Goal: Information Seeking & Learning: Learn about a topic

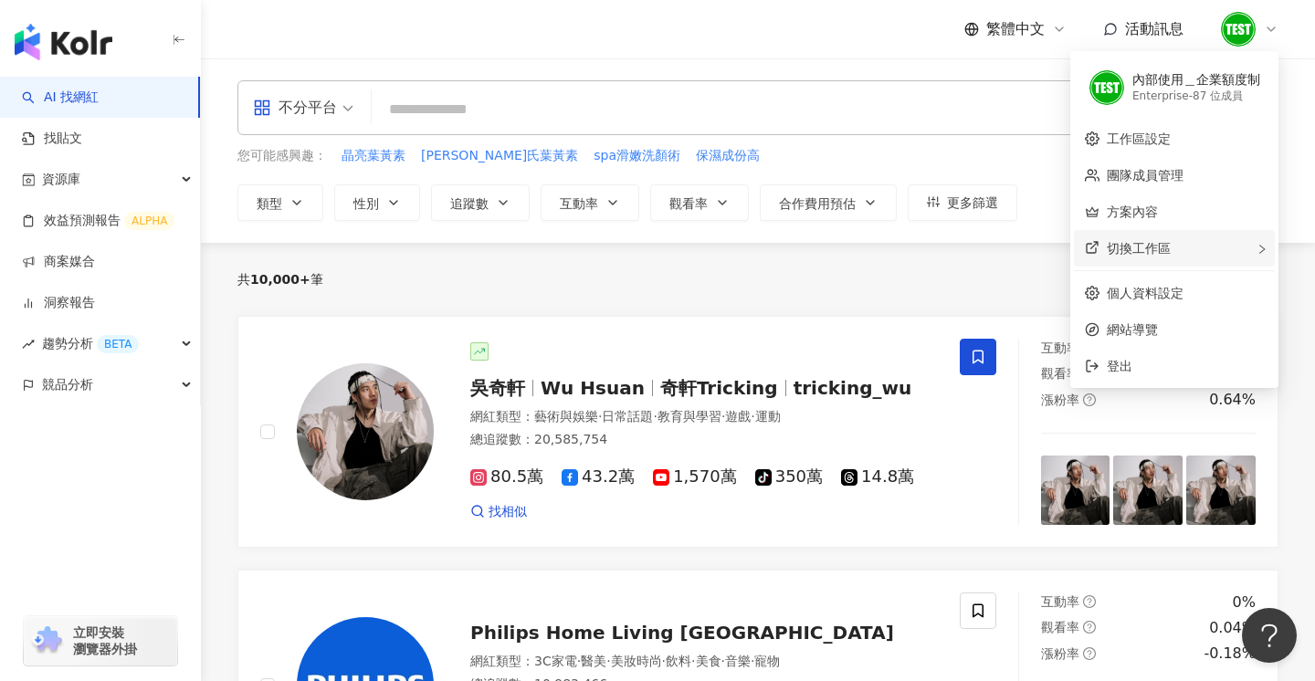
click at [1188, 257] on div "切換工作區" at bounding box center [1174, 248] width 201 height 37
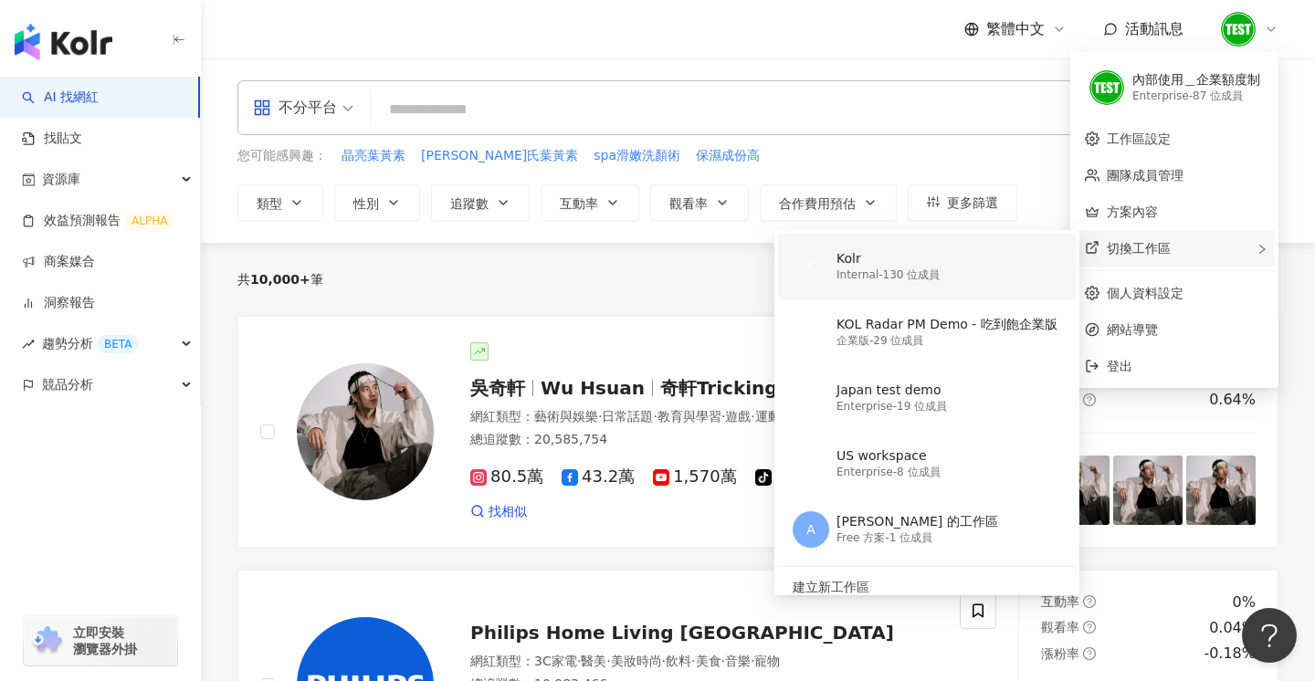
click at [890, 268] on div "Internal - 130 位成員" at bounding box center [888, 276] width 103 height 16
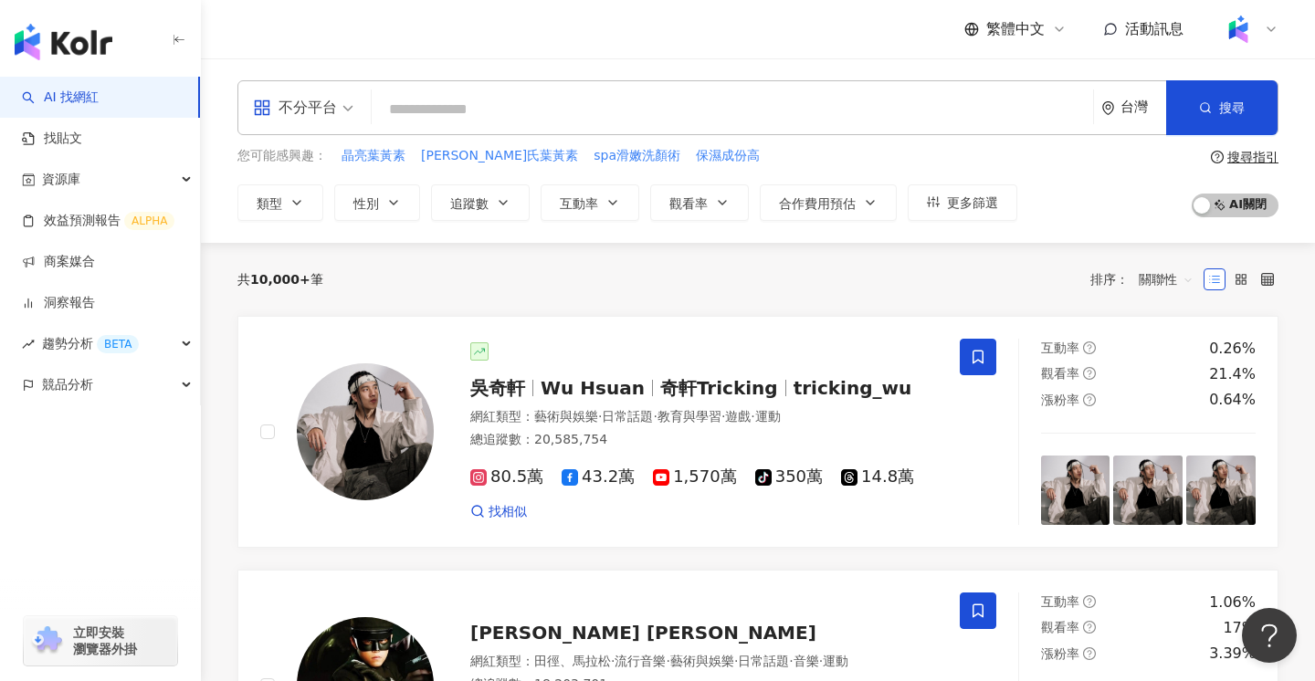
click at [84, 89] on link "AI 找網紅" at bounding box center [60, 98] width 77 height 18
click at [66, 133] on link "找貼文" at bounding box center [52, 139] width 60 height 18
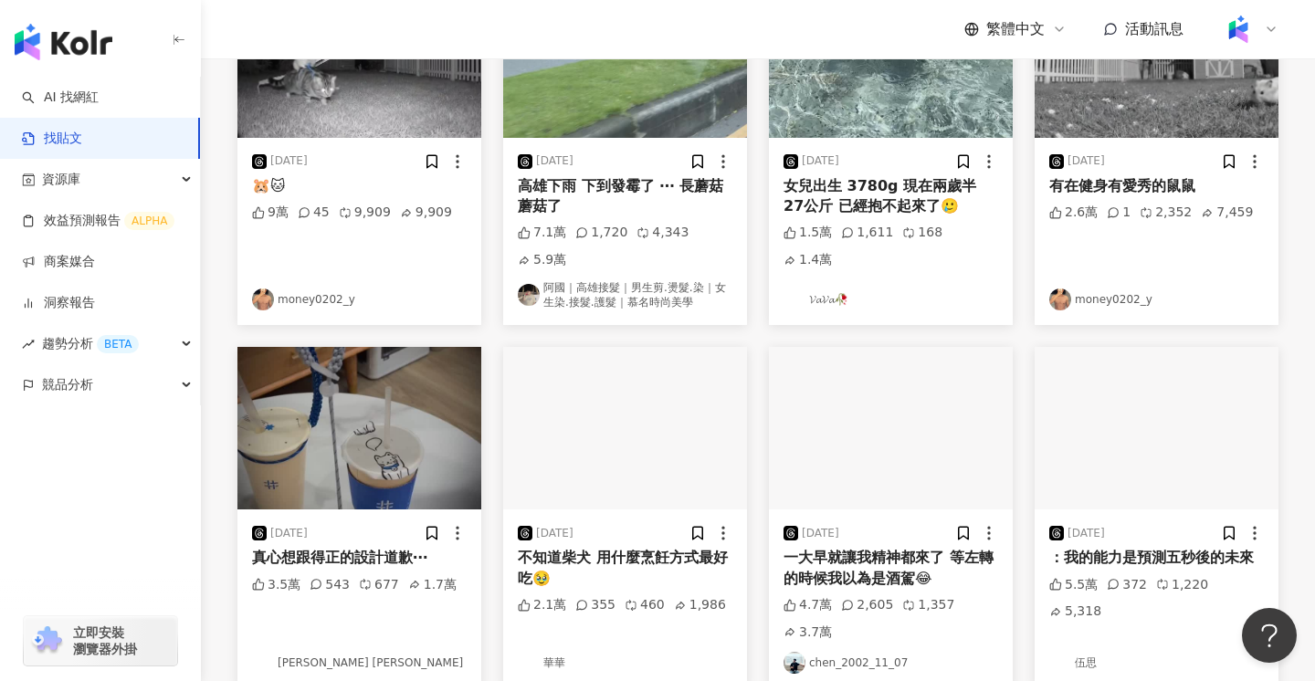
scroll to position [339, 0]
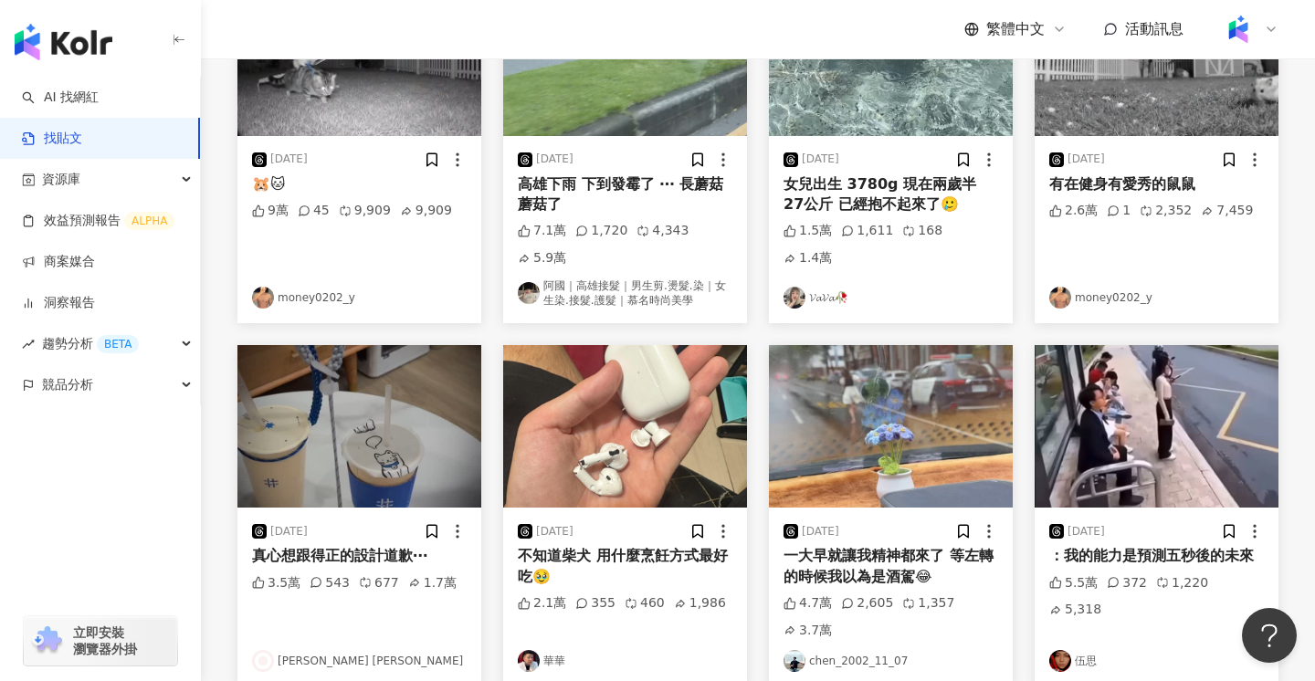
click at [361, 421] on img at bounding box center [359, 426] width 244 height 163
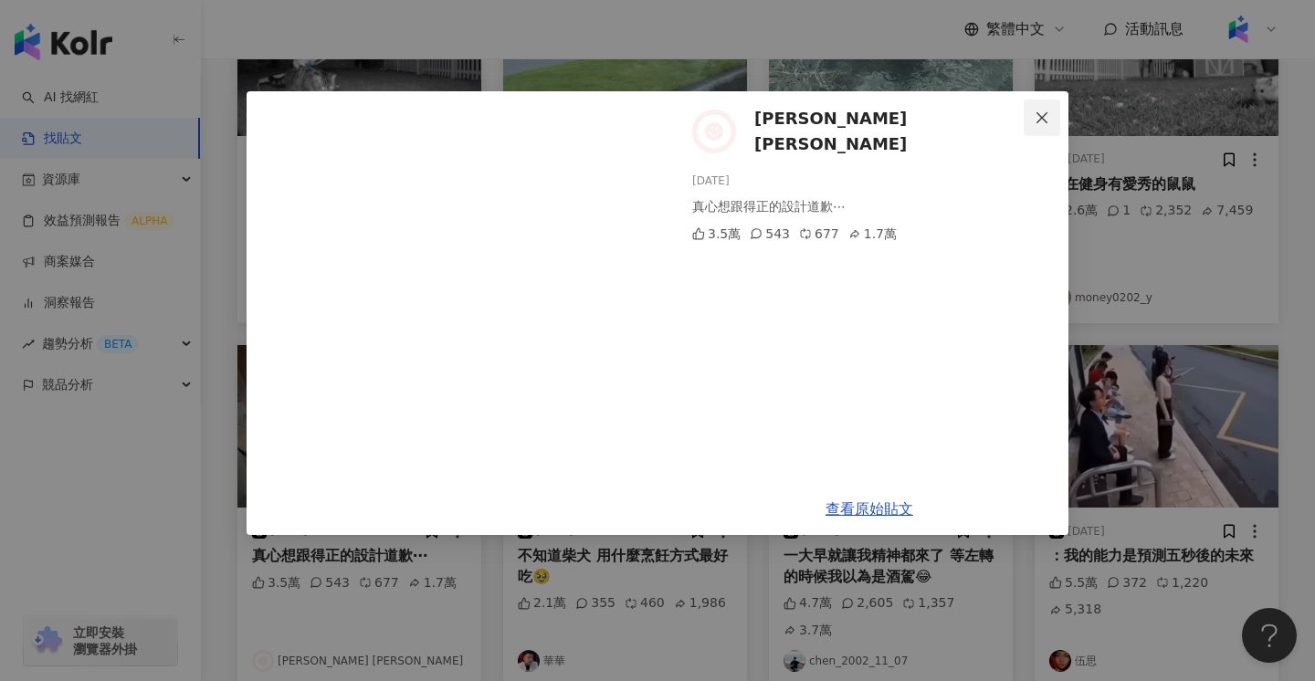
click at [1037, 112] on icon "close" at bounding box center [1042, 116] width 11 height 11
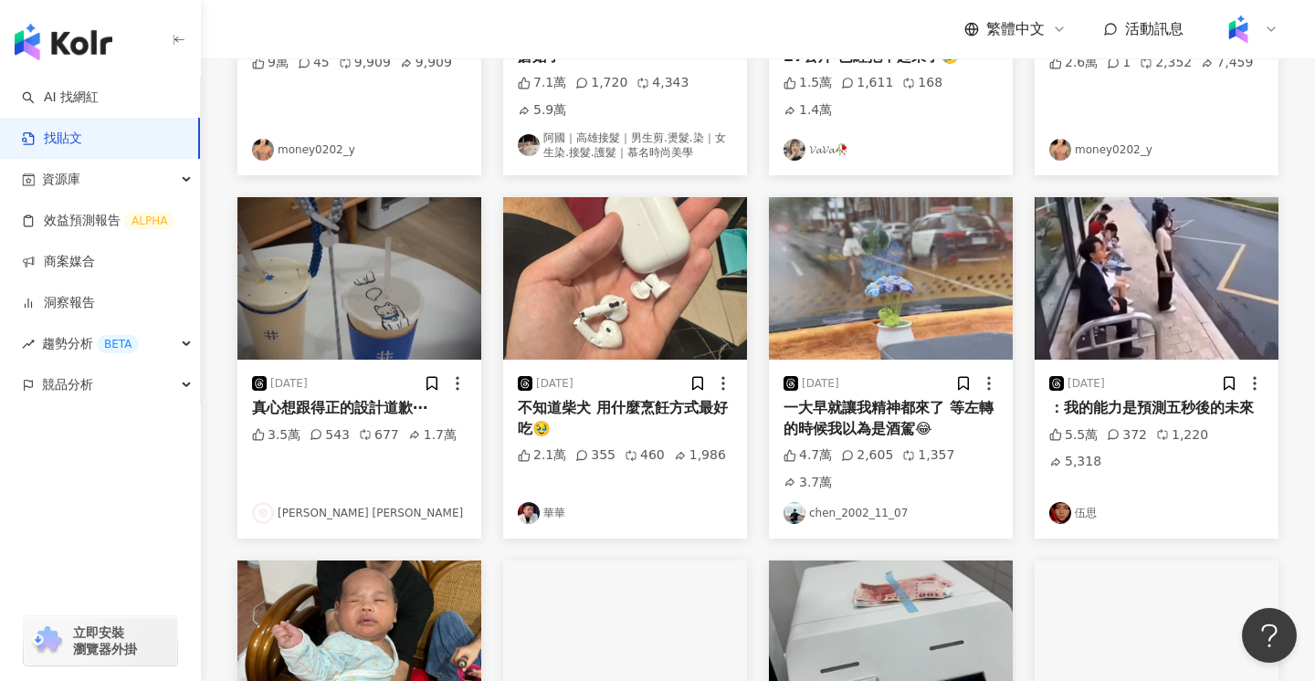
scroll to position [0, 0]
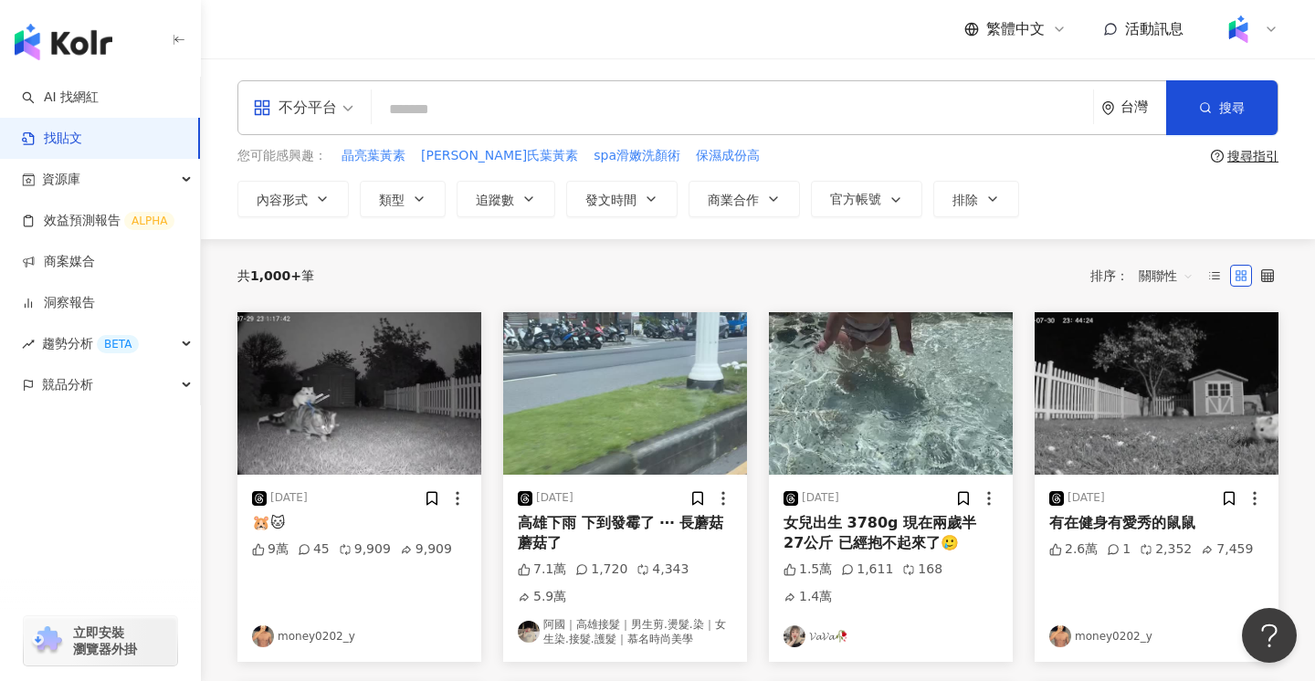
click at [591, 121] on input "search" at bounding box center [732, 108] width 707 height 39
type input "**********"
click at [1212, 89] on button "搜尋" at bounding box center [1221, 107] width 111 height 55
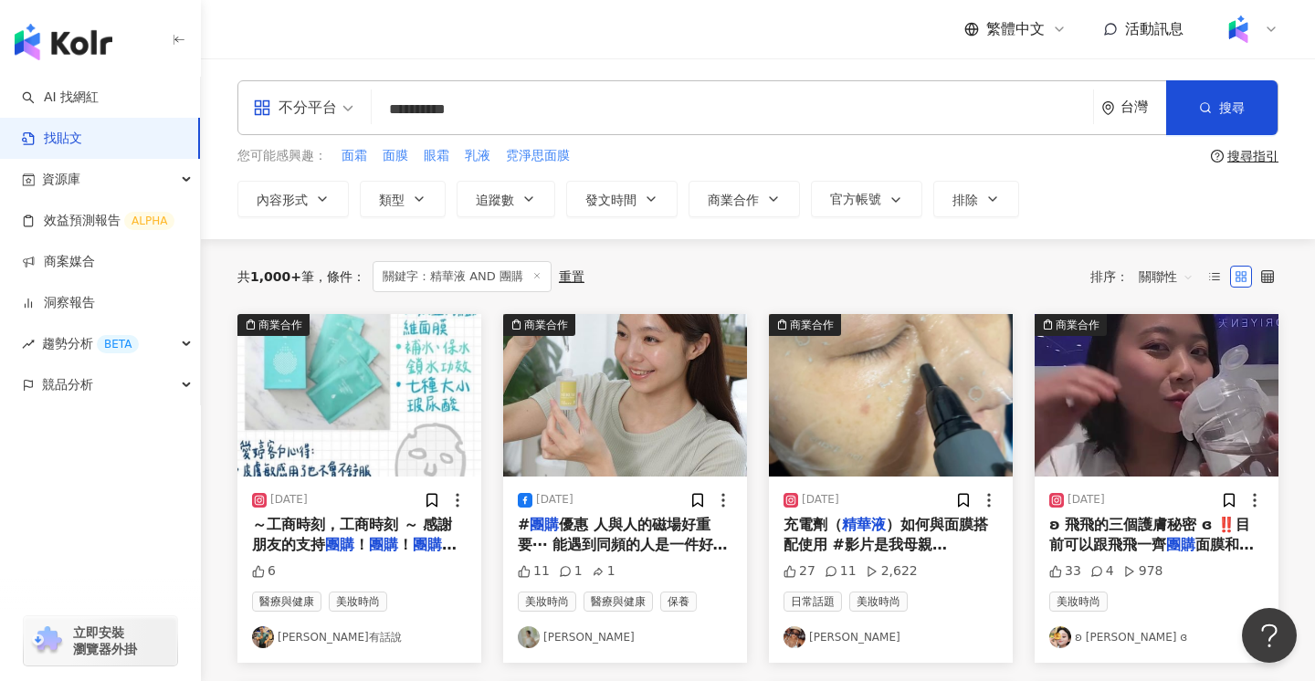
click at [617, 396] on img at bounding box center [625, 395] width 244 height 163
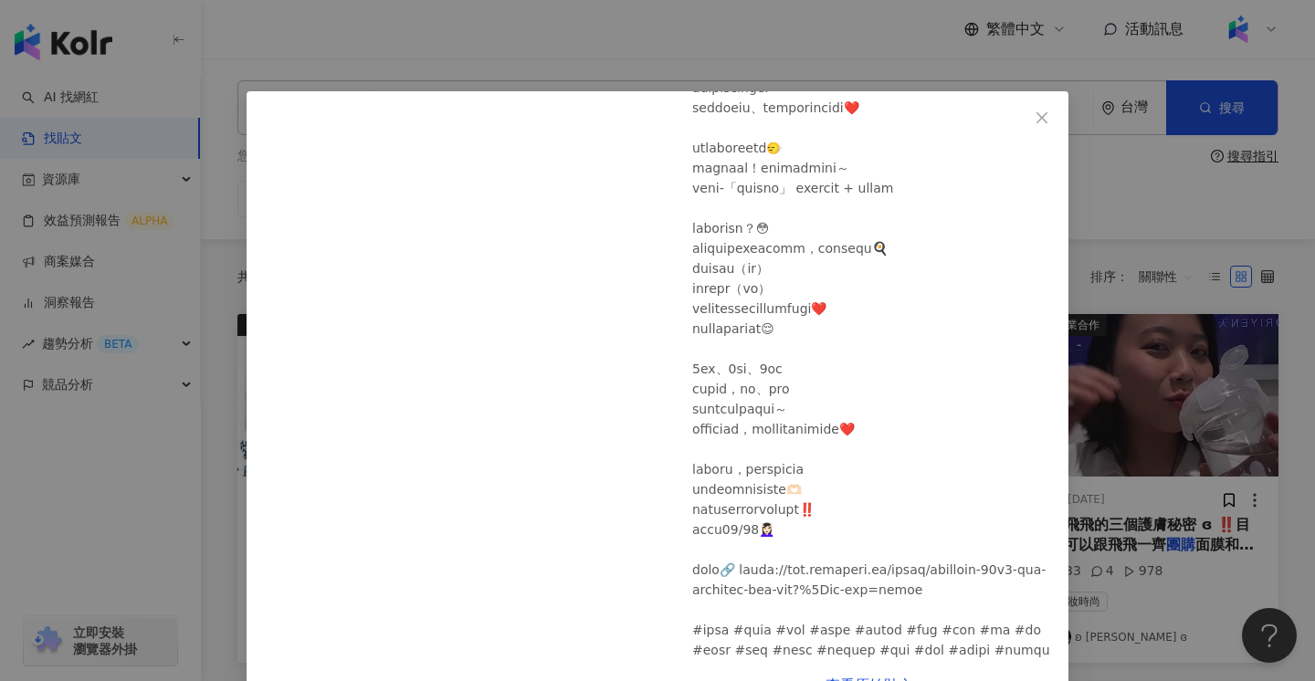
scroll to position [240, 0]
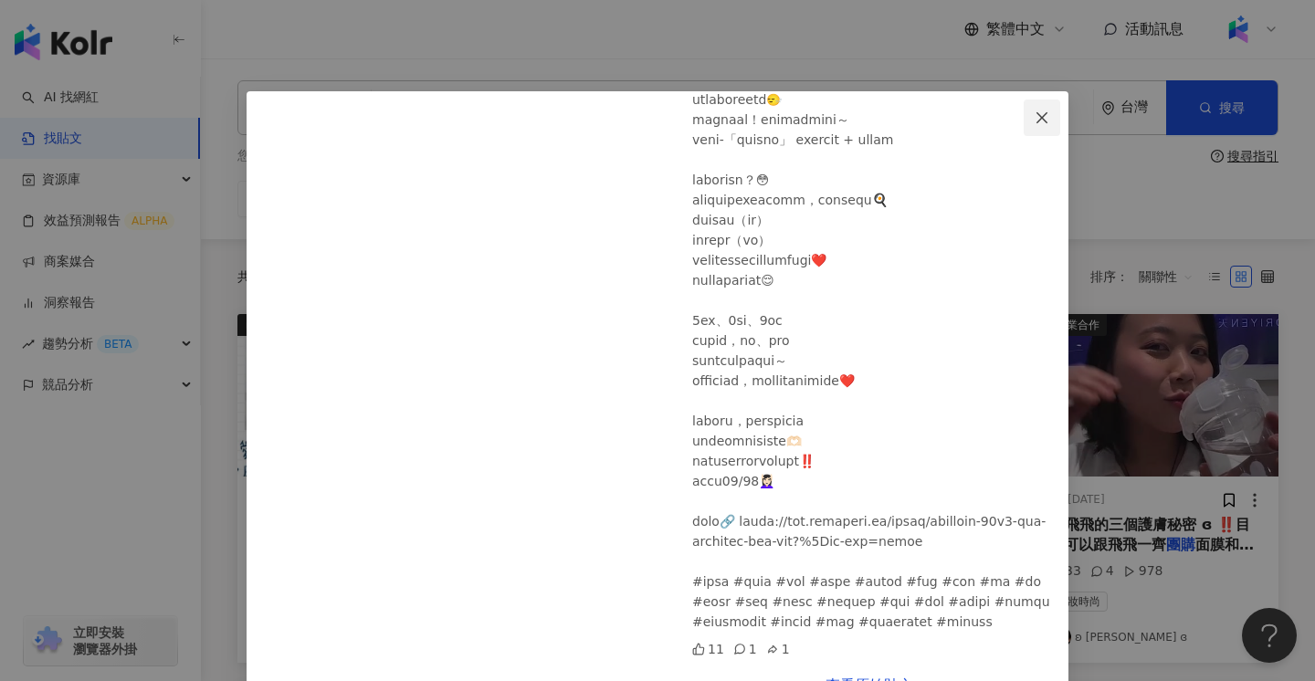
click at [1042, 118] on icon "close" at bounding box center [1042, 116] width 11 height 11
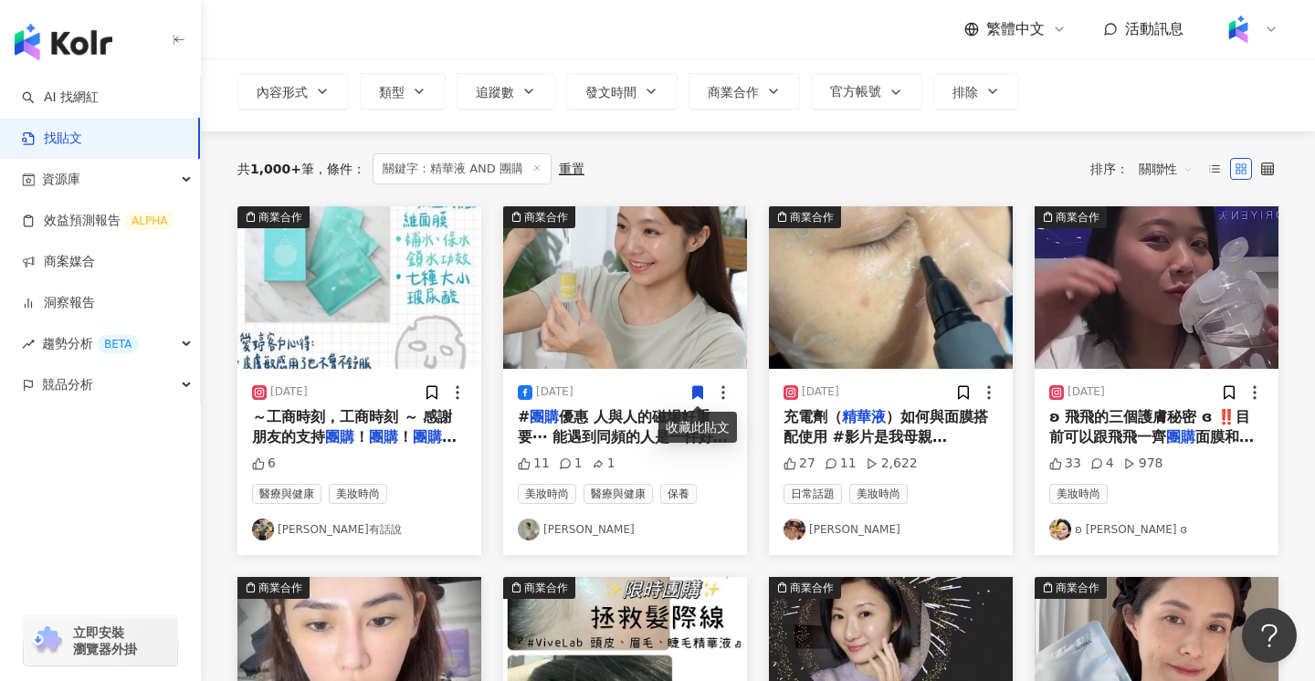
scroll to position [0, 0]
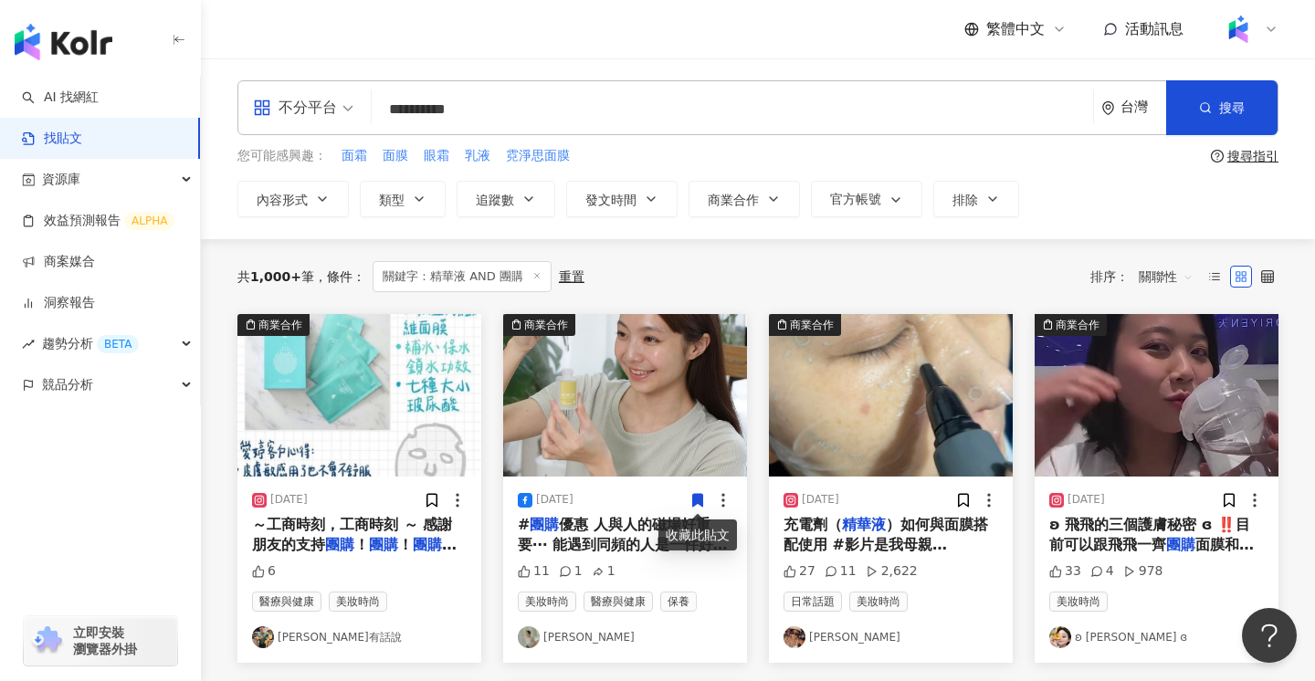
click at [432, 110] on input "**********" at bounding box center [732, 108] width 707 height 39
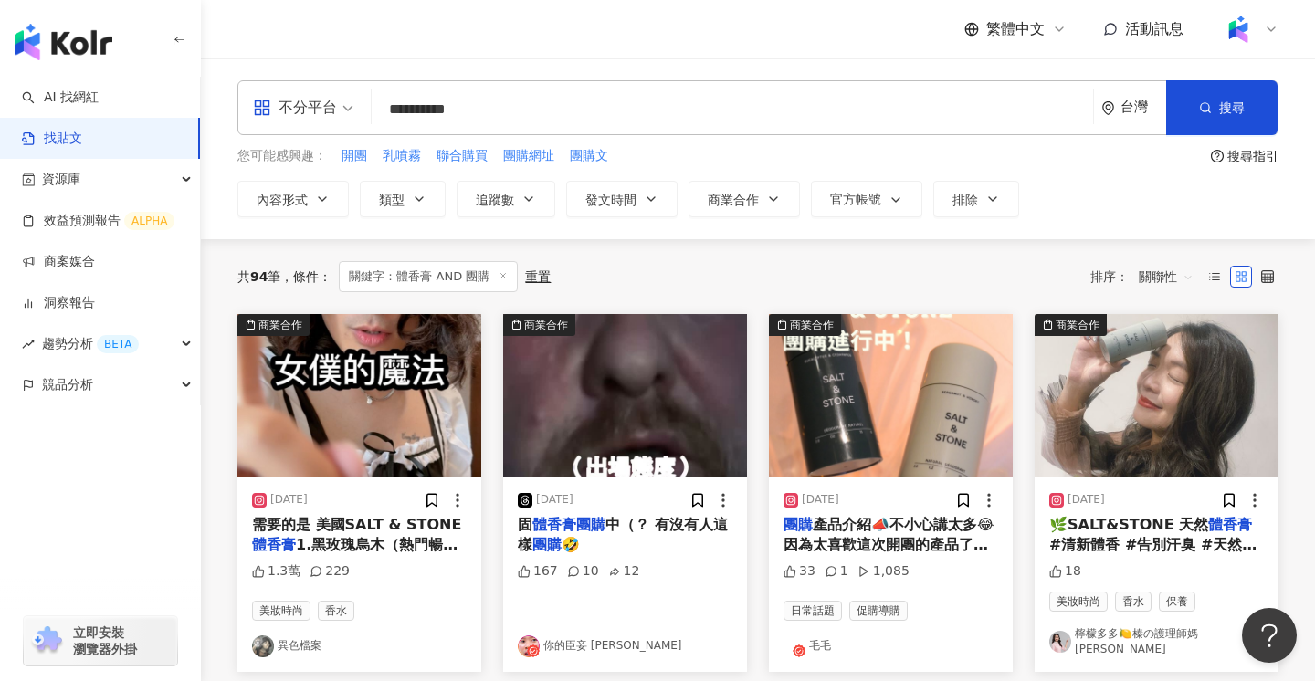
scroll to position [43, 0]
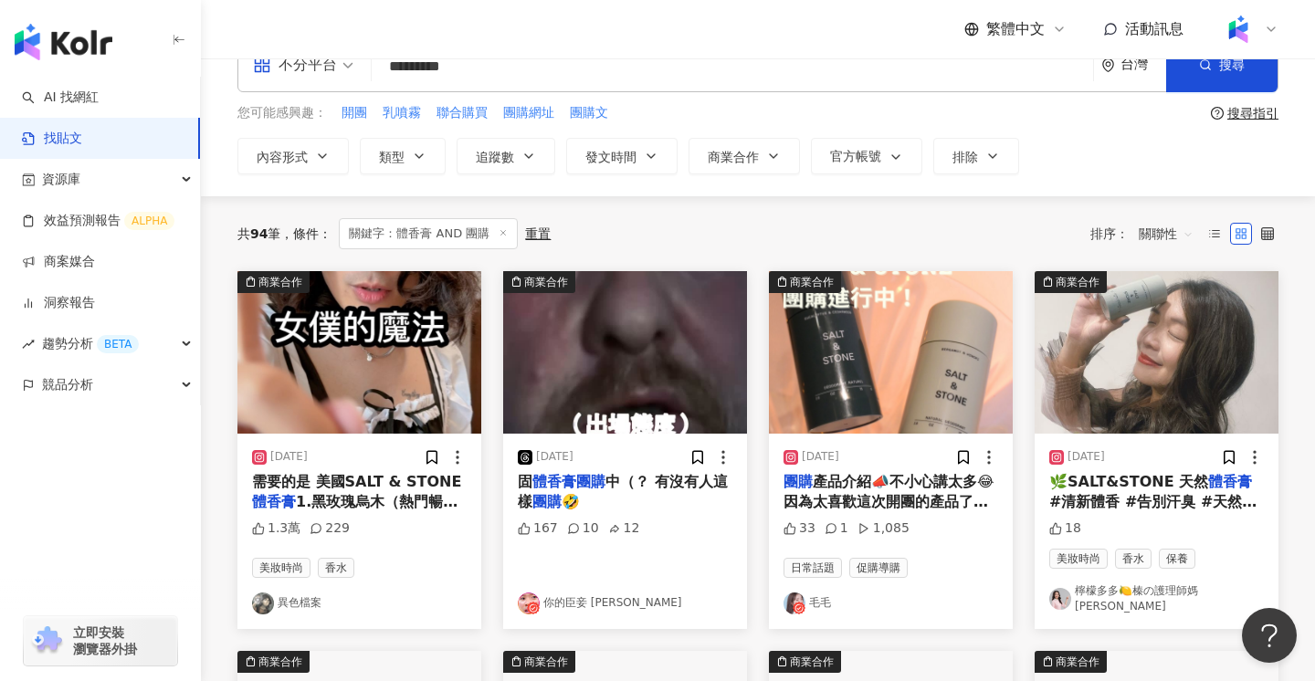
type input "*********"
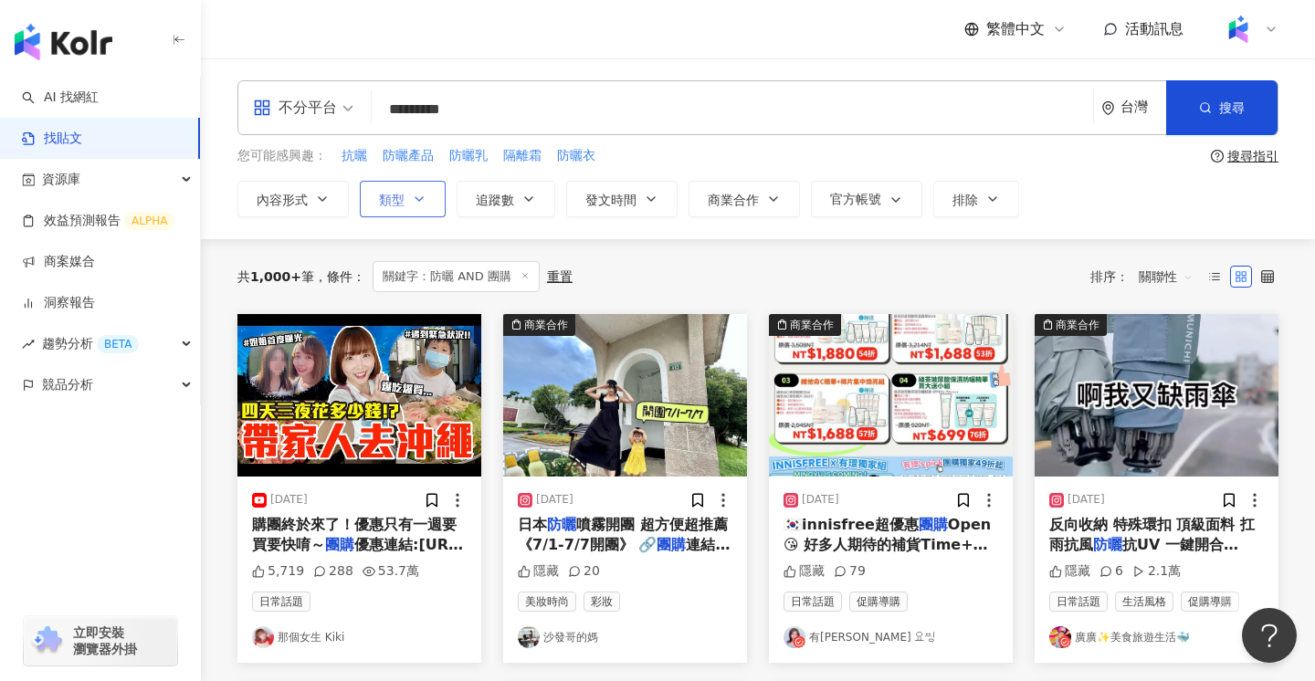
click at [410, 204] on button "類型" at bounding box center [403, 199] width 86 height 37
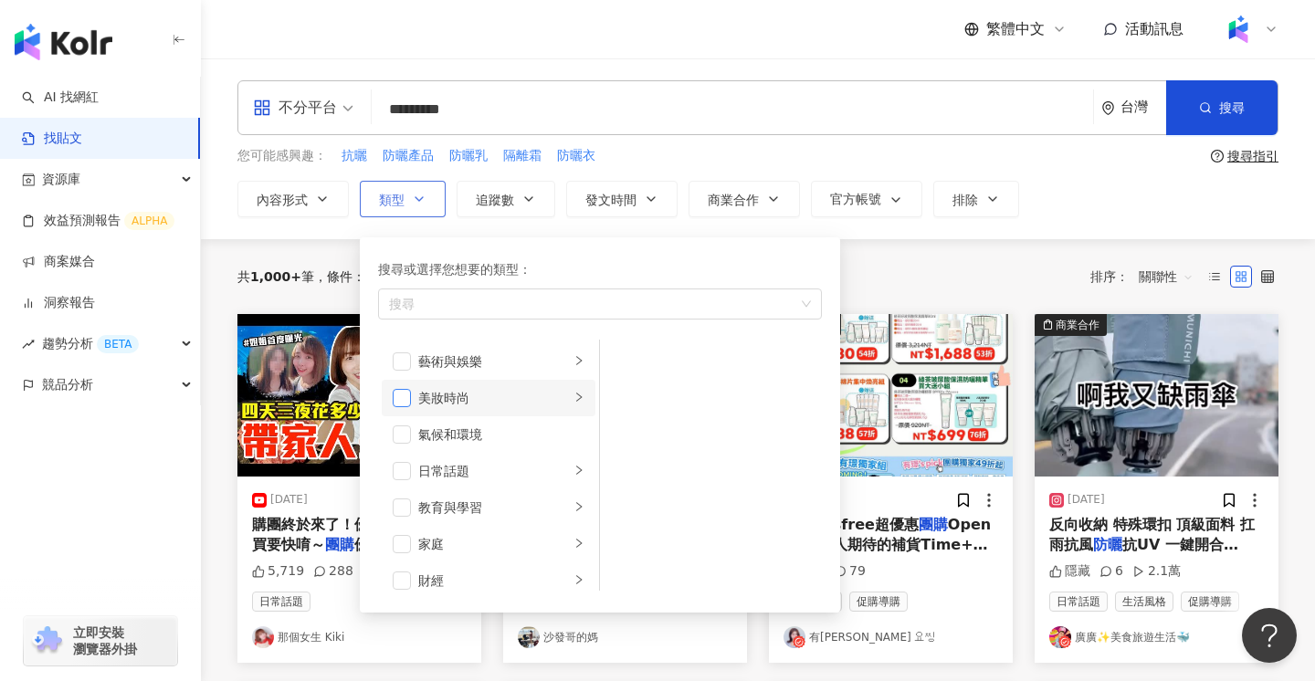
click at [405, 395] on span "button" at bounding box center [402, 398] width 18 height 18
click at [661, 113] on input "*********" at bounding box center [732, 108] width 707 height 39
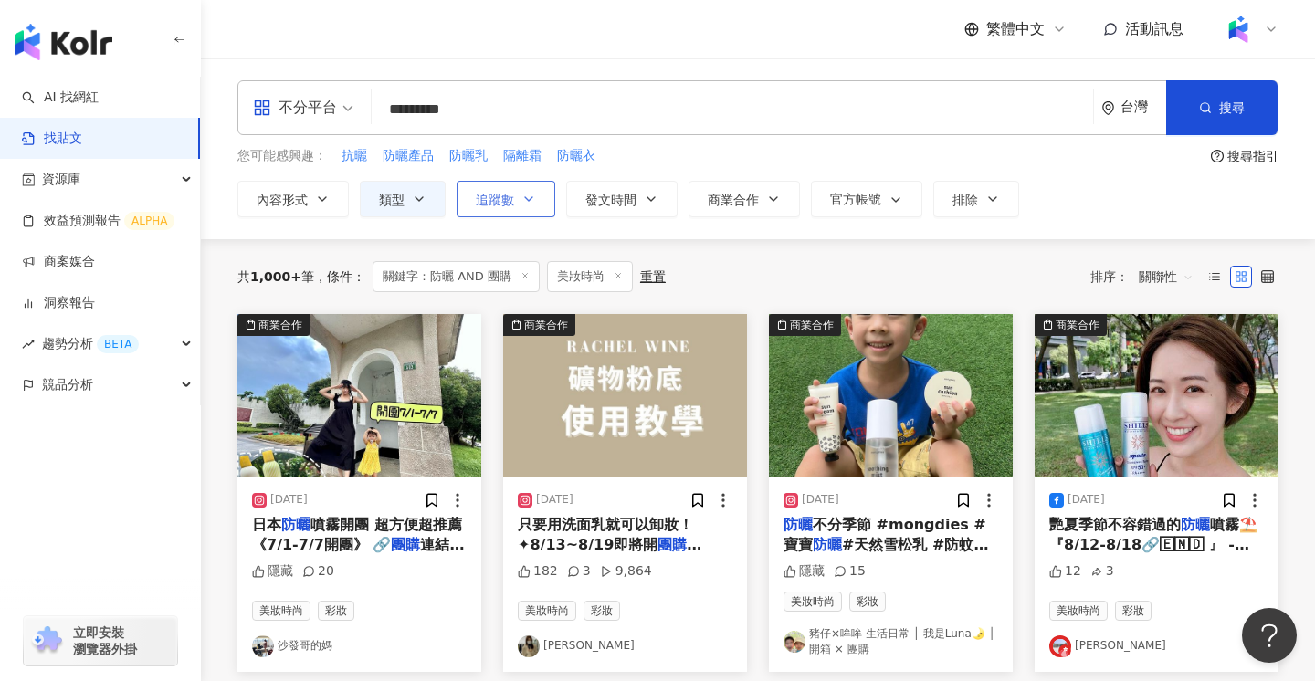
click at [533, 197] on icon "button" at bounding box center [528, 199] width 15 height 15
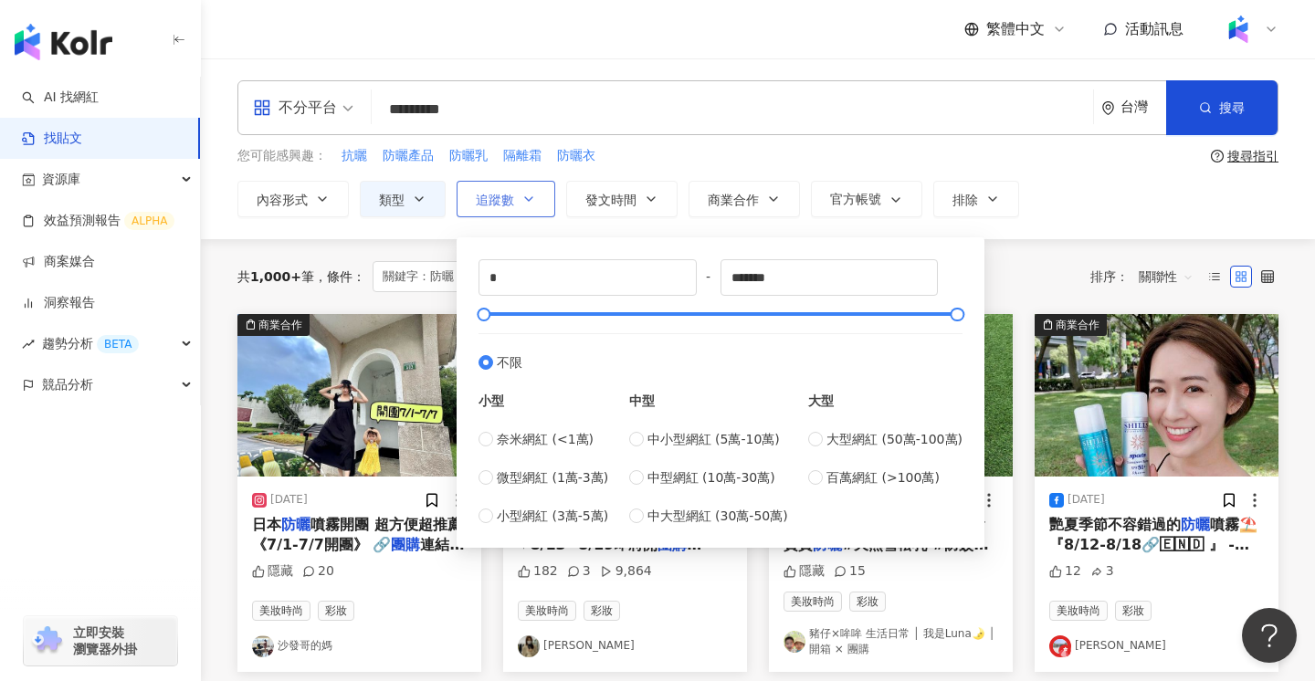
click at [533, 197] on icon "button" at bounding box center [528, 199] width 15 height 15
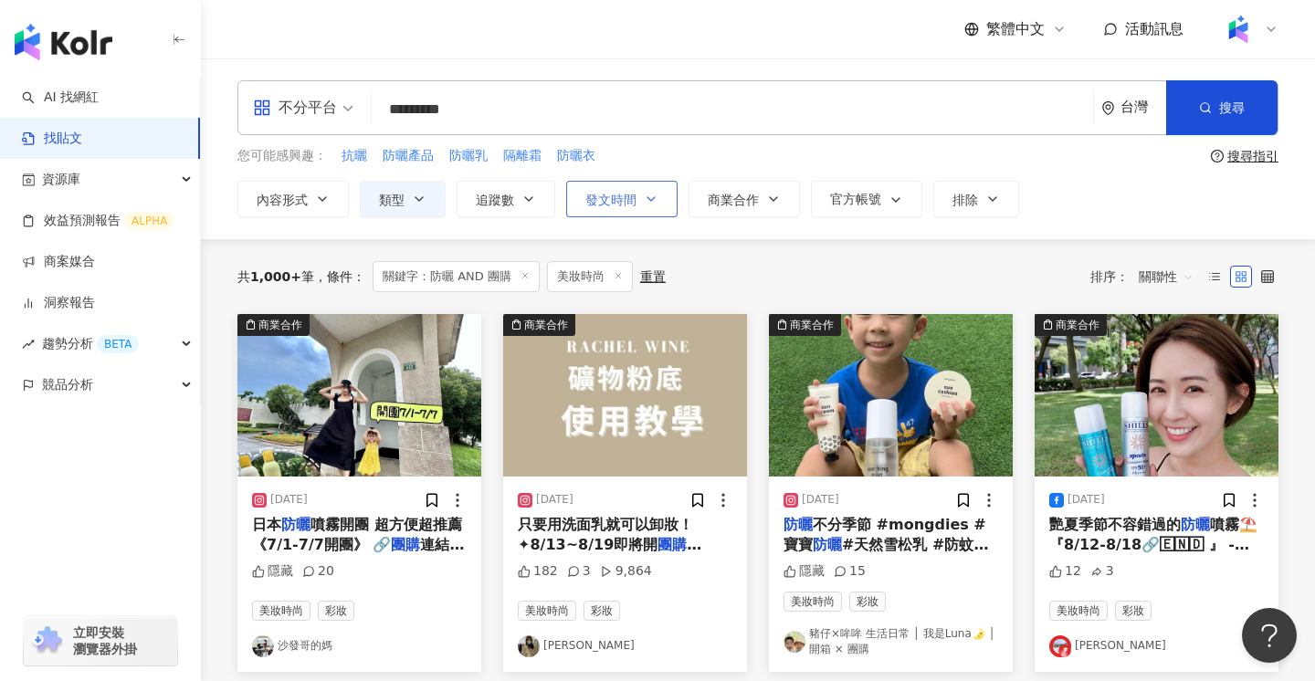
click at [651, 207] on button "發文時間" at bounding box center [621, 199] width 111 height 37
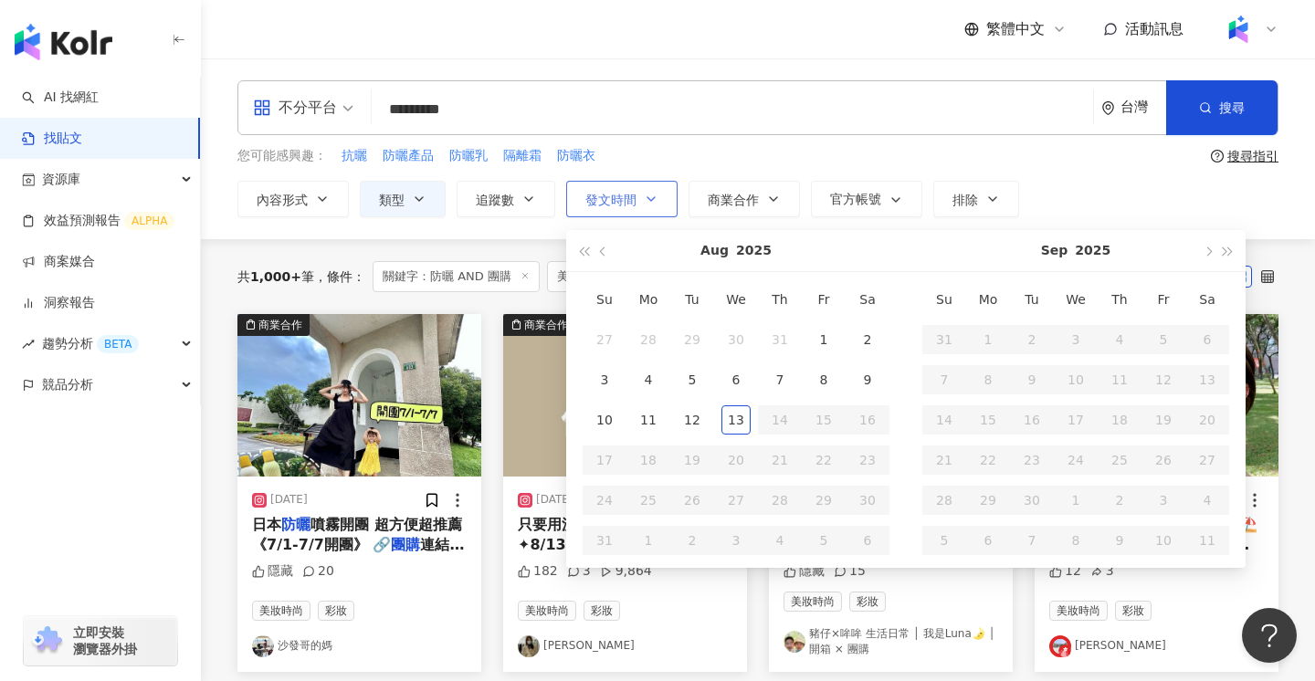
click at [651, 207] on button "發文時間" at bounding box center [621, 199] width 111 height 37
click at [747, 150] on div "您可能感興趣： 抗曬 防曬產品 防曬乳 隔離霜 防曬衣" at bounding box center [720, 156] width 966 height 20
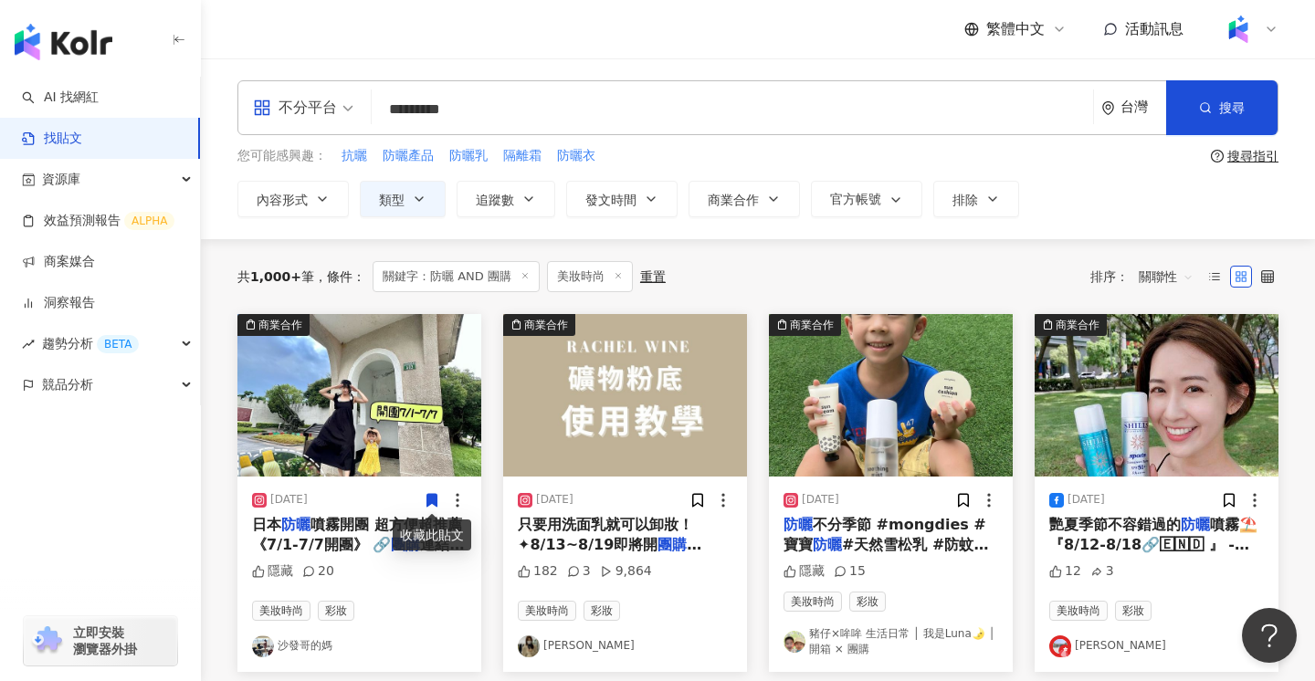
click at [1176, 274] on span "關聯性" at bounding box center [1166, 276] width 55 height 29
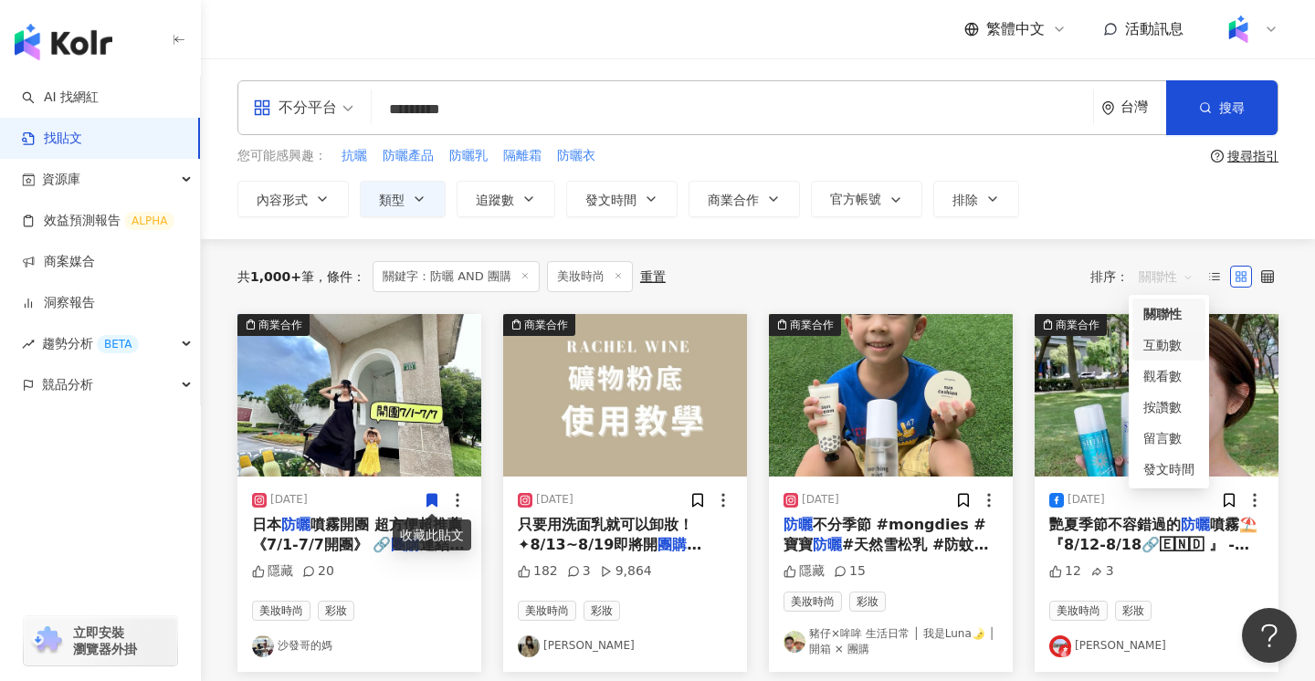
click at [1166, 342] on div "互動數" at bounding box center [1168, 345] width 51 height 20
